Goal: Task Accomplishment & Management: Complete application form

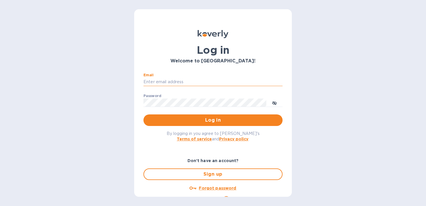
click at [216, 80] on input "Email" at bounding box center [212, 82] width 139 height 9
type input "[EMAIL_ADDRESS][DOMAIN_NAME]"
click at [199, 122] on span "Log in" at bounding box center [213, 120] width 130 height 7
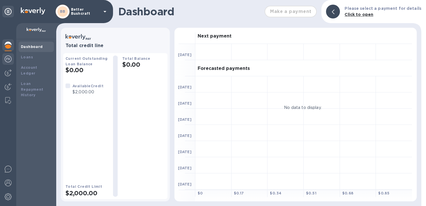
click at [10, 62] on img at bounding box center [8, 59] width 7 height 7
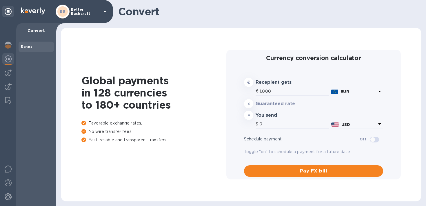
type input "1,168.92"
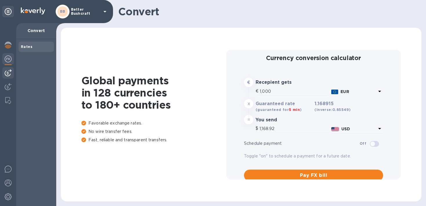
click at [7, 70] on img at bounding box center [8, 72] width 7 height 7
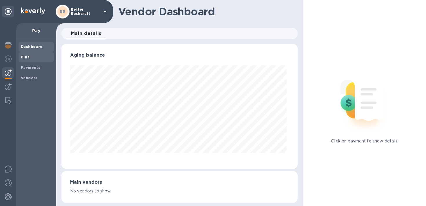
scroll to position [125, 234]
click at [25, 60] on div "Bills" at bounding box center [36, 57] width 35 height 10
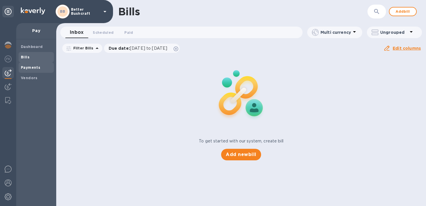
click at [25, 68] on b "Payments" at bounding box center [30, 67] width 19 height 4
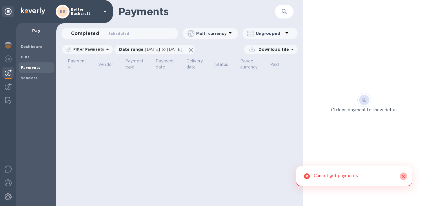
click at [402, 177] on icon "Close" at bounding box center [402, 176] width 3 height 3
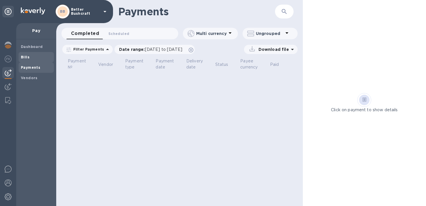
click at [27, 57] on b "Bills" at bounding box center [25, 57] width 9 height 4
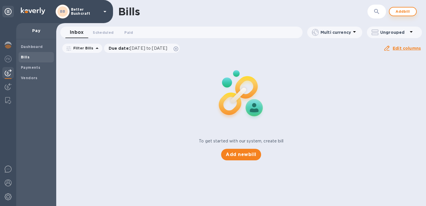
click at [404, 11] on span "Add bill" at bounding box center [402, 11] width 17 height 7
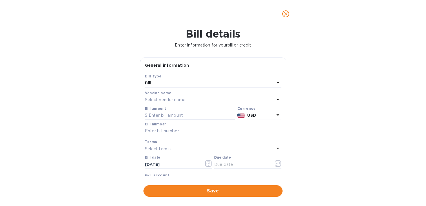
click at [223, 96] on div "Select vendor name" at bounding box center [209, 100] width 129 height 8
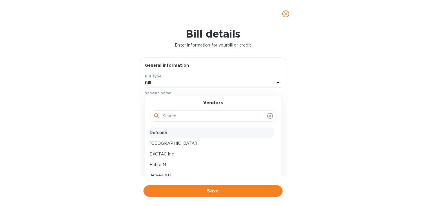
click at [191, 135] on p "Defcon5" at bounding box center [210, 133] width 122 height 6
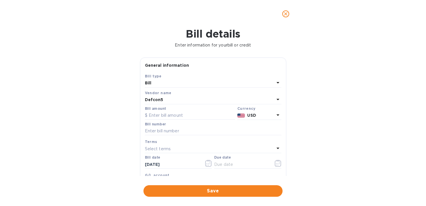
click at [215, 101] on div "Defcon5" at bounding box center [209, 100] width 129 height 8
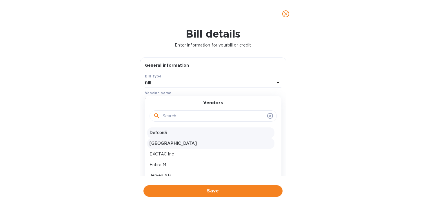
click at [194, 145] on p "Dublin Depot" at bounding box center [210, 144] width 122 height 6
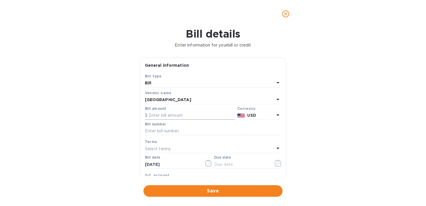
click at [188, 118] on input "text" at bounding box center [190, 115] width 90 height 9
click at [254, 116] on b "USD" at bounding box center [251, 115] width 9 height 5
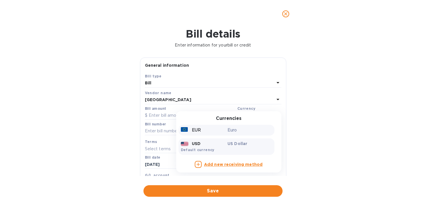
click at [199, 127] on div "EUR Euro" at bounding box center [226, 130] width 96 height 11
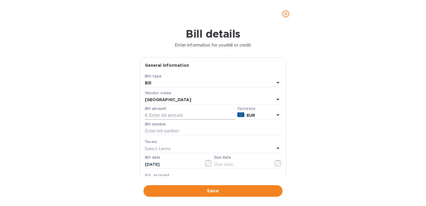
click at [193, 115] on input "text" at bounding box center [190, 115] width 90 height 9
type input "80"
click at [185, 132] on input "text" at bounding box center [213, 131] width 136 height 9
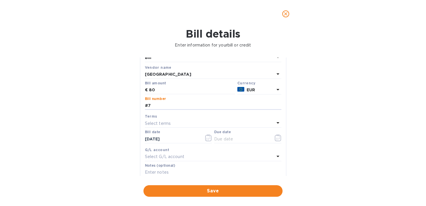
scroll to position [30, 0]
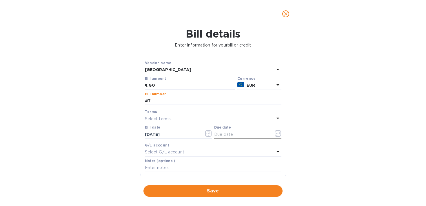
type input "#7"
click at [229, 136] on input "text" at bounding box center [241, 134] width 55 height 9
click at [274, 136] on icon "button" at bounding box center [277, 133] width 7 height 7
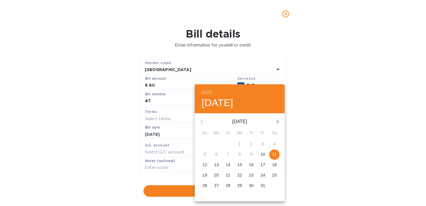
click at [275, 157] on p "11" at bounding box center [274, 155] width 5 height 6
type input "10/11/2025"
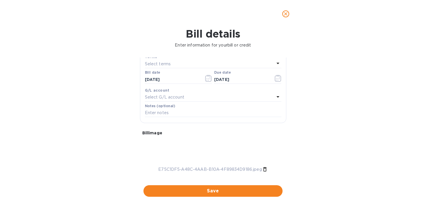
scroll to position [86, 0]
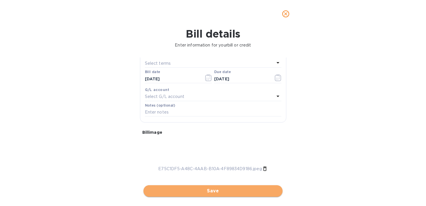
click at [205, 196] on button "Save" at bounding box center [212, 192] width 139 height 12
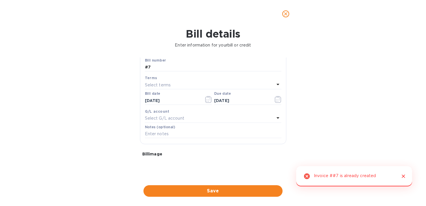
scroll to position [62, 0]
click at [155, 71] on input "#7" at bounding box center [213, 69] width 136 height 9
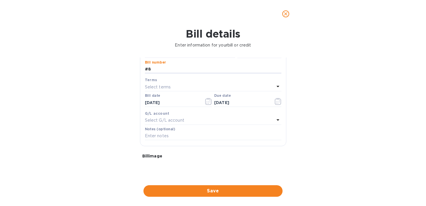
type input "#8"
click at [133, 146] on div "Bill details Enter information for your bill or credit General information Save…" at bounding box center [213, 117] width 426 height 179
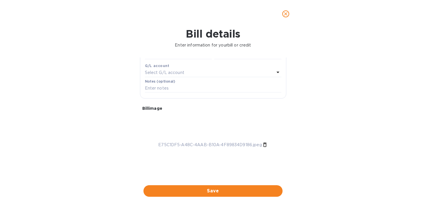
scroll to position [117, 0]
click at [184, 191] on span "Save" at bounding box center [213, 191] width 130 height 7
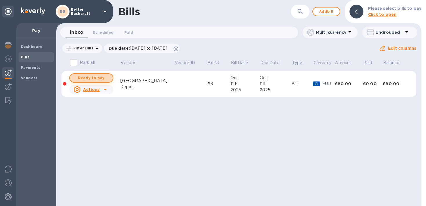
click at [102, 76] on span "Ready to pay" at bounding box center [91, 78] width 34 height 7
checkbox input "true"
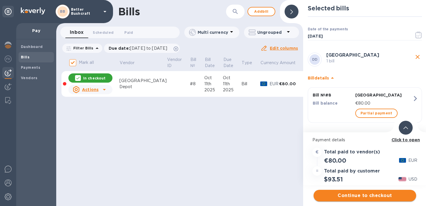
click at [364, 197] on span "Continue to checkout" at bounding box center [364, 196] width 93 height 7
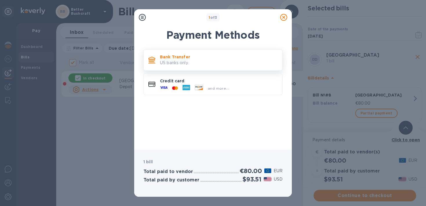
click at [240, 58] on p "Bank Transfer" at bounding box center [219, 57] width 118 height 6
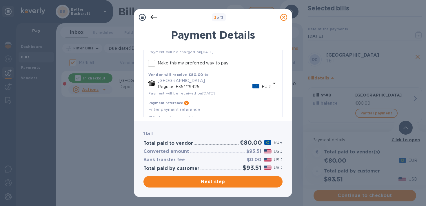
scroll to position [71, 0]
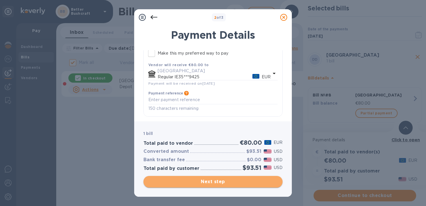
click at [208, 183] on span "Next step" at bounding box center [213, 182] width 130 height 7
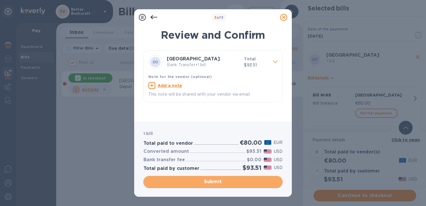
click at [208, 183] on span "Submit" at bounding box center [213, 182] width 130 height 7
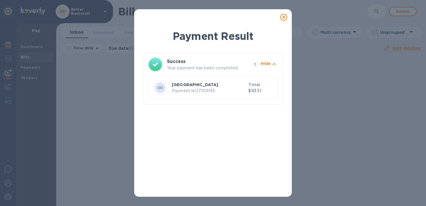
click at [284, 18] on icon at bounding box center [283, 17] width 7 height 7
